Goal: Task Accomplishment & Management: Manage account settings

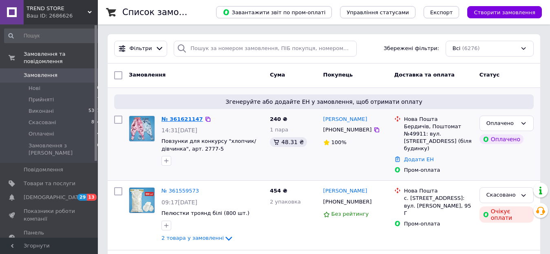
click at [185, 121] on link "№ 361621147" at bounding box center [182, 119] width 42 height 6
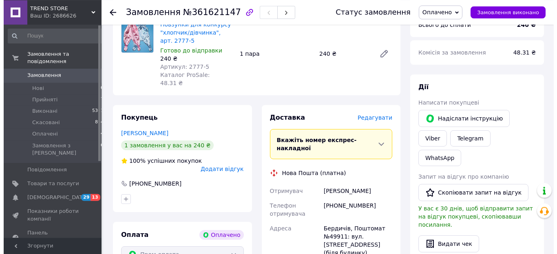
scroll to position [166, 0]
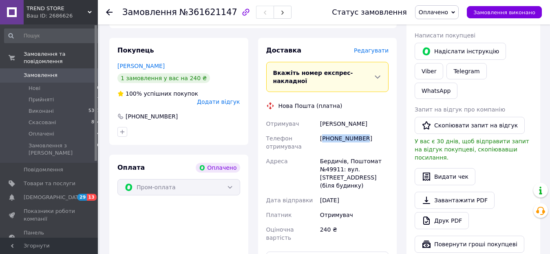
drag, startPoint x: 324, startPoint y: 123, endPoint x: 373, endPoint y: 121, distance: 49.4
click at [373, 131] on div "[PHONE_NUMBER]" at bounding box center [354, 142] width 72 height 23
click at [379, 47] on span "Редагувати" at bounding box center [371, 50] width 35 height 7
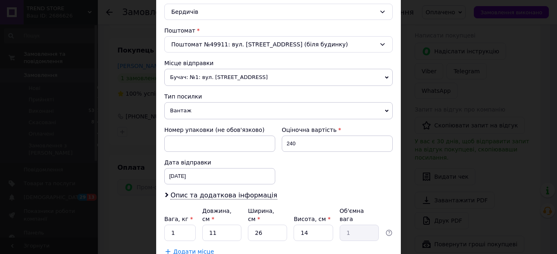
scroll to position [287, 0]
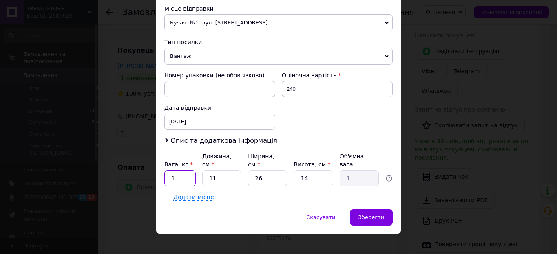
click at [164, 171] on input "1" at bounding box center [179, 178] width 31 height 16
type input "0.25"
type input "2"
type input "0.18"
type input "20"
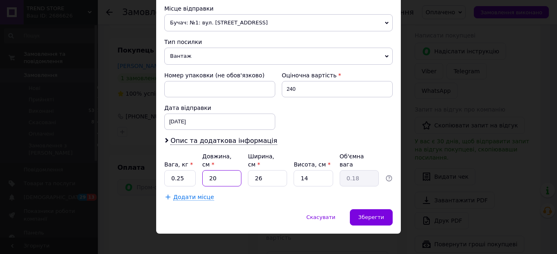
type input "1.82"
type input "20"
type input "2"
type input "0.14"
type input "20"
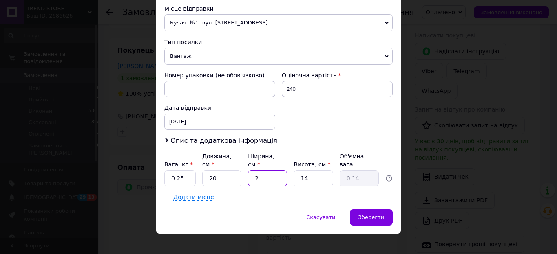
type input "1.4"
type input "20"
type input "2"
type input "0.2"
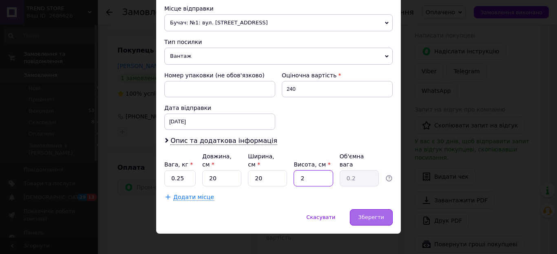
type input "2"
click at [369, 214] on span "Зберегти" at bounding box center [371, 217] width 26 height 6
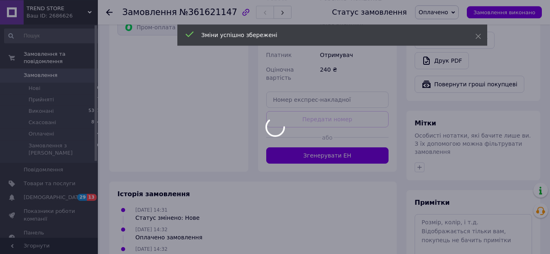
scroll to position [333, 0]
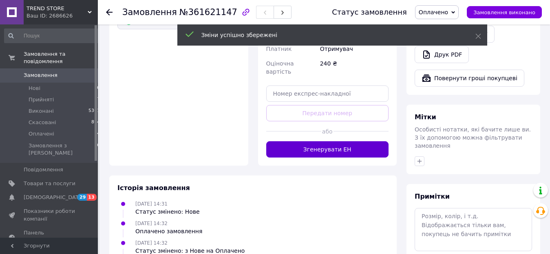
click at [342, 141] on button "Згенерувати ЕН" at bounding box center [327, 149] width 123 height 16
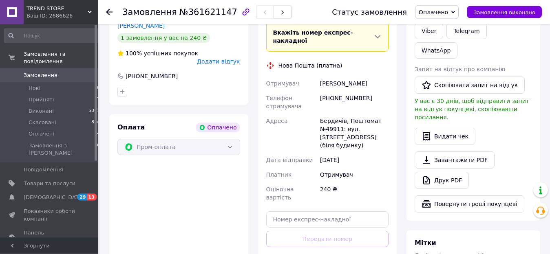
scroll to position [125, 0]
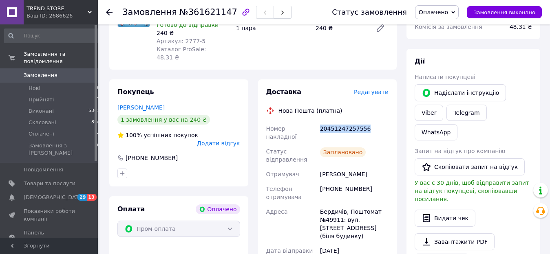
drag, startPoint x: 320, startPoint y: 119, endPoint x: 380, endPoint y: 121, distance: 59.6
click at [380, 121] on div "20451247257556" at bounding box center [354, 132] width 72 height 23
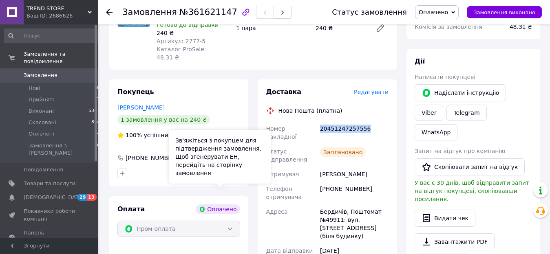
copy div "20451247257556"
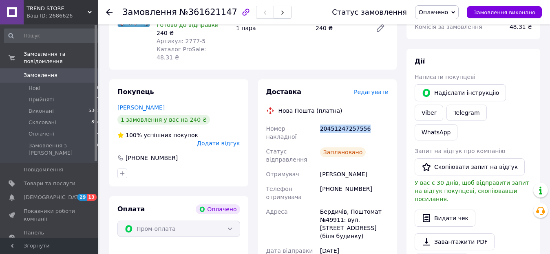
scroll to position [0, 0]
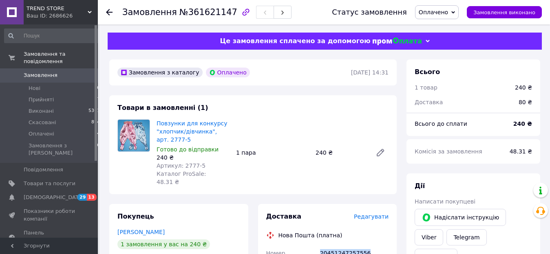
click at [47, 72] on span "Замовлення" at bounding box center [41, 75] width 34 height 7
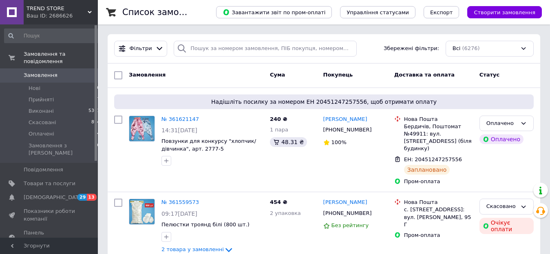
click at [89, 9] on div "TREND STORE Ваш ID: 2686626" at bounding box center [61, 12] width 74 height 24
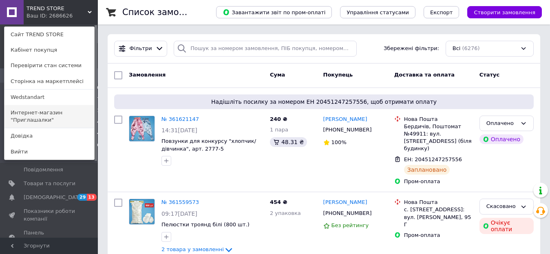
click at [55, 117] on link "Интернет-магазин "Приглашалки"" at bounding box center [49, 116] width 90 height 23
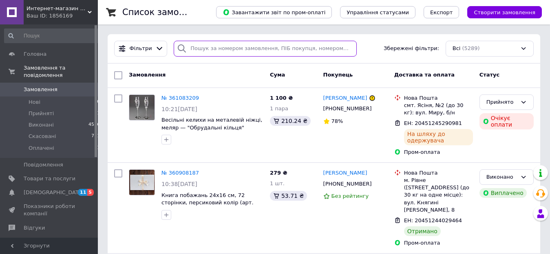
click at [263, 50] on input "search" at bounding box center [265, 49] width 183 height 16
paste input "FB-0002-12"
type input "FB-0002-12"
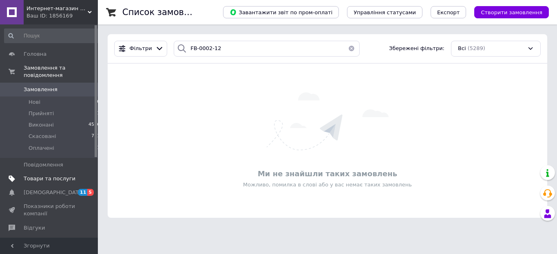
click at [42, 175] on span "Товари та послуги" at bounding box center [50, 178] width 52 height 7
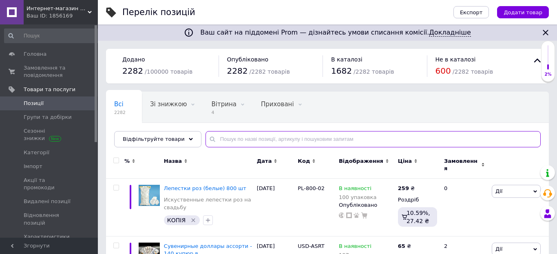
click at [258, 140] on input "text" at bounding box center [372, 139] width 335 height 16
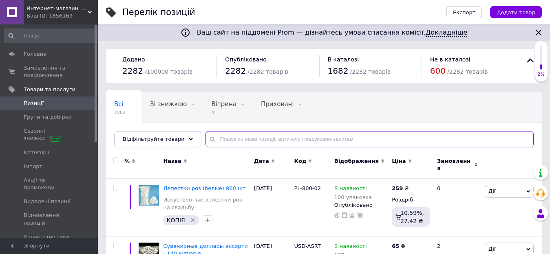
paste input "FB-0002-12"
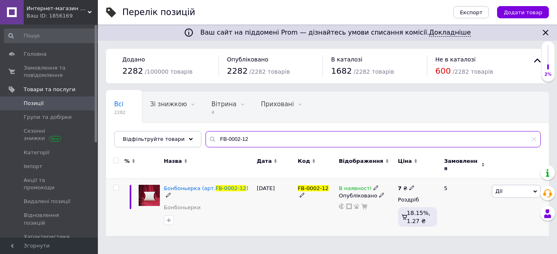
type input "FB-0002-12"
click at [373, 185] on icon at bounding box center [375, 187] width 5 height 5
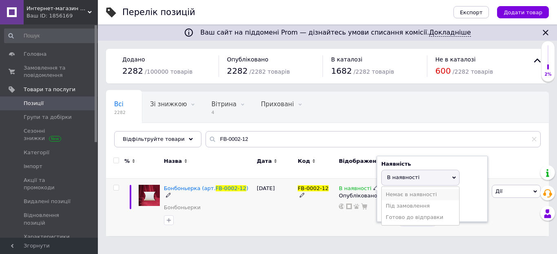
click at [403, 190] on li "Немає в наявності" at bounding box center [420, 194] width 77 height 11
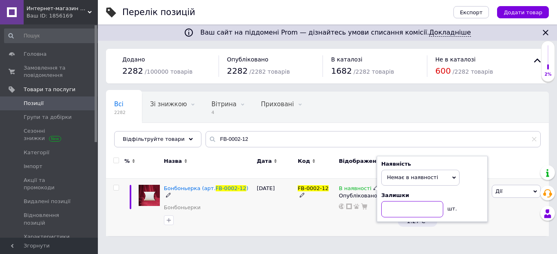
click at [413, 204] on input at bounding box center [412, 209] width 62 height 16
type input "0"
click at [267, 215] on div "13.03.2025" at bounding box center [275, 207] width 41 height 57
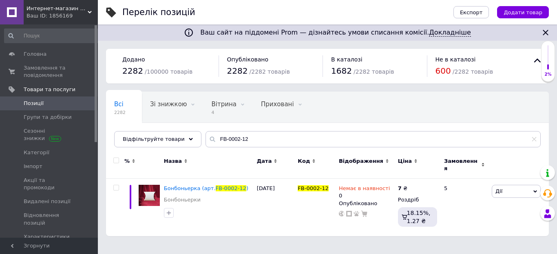
click at [85, 10] on span "Интернет-магазин "Приглашалки"" at bounding box center [56, 8] width 61 height 7
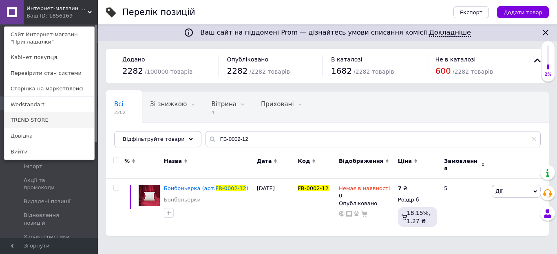
click at [37, 120] on link "TREND STORE" at bounding box center [49, 120] width 90 height 15
